Goal: Task Accomplishment & Management: Use online tool/utility

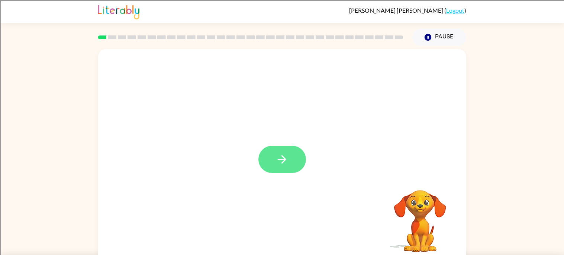
click at [279, 157] on icon "button" at bounding box center [282, 159] width 13 height 13
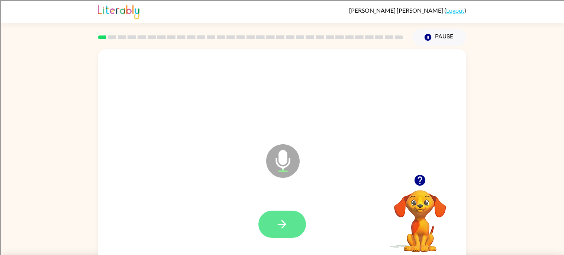
click at [287, 231] on button "button" at bounding box center [283, 223] width 48 height 27
click at [291, 219] on button "button" at bounding box center [283, 223] width 48 height 27
click at [290, 223] on button "button" at bounding box center [283, 223] width 48 height 27
click at [417, 184] on icon "button" at bounding box center [420, 180] width 11 height 11
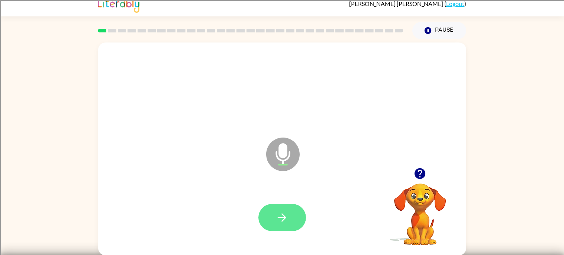
click at [302, 213] on button "button" at bounding box center [283, 217] width 48 height 27
click at [281, 227] on button "button" at bounding box center [283, 217] width 48 height 27
click at [277, 214] on icon "button" at bounding box center [282, 217] width 13 height 13
click at [293, 212] on button "button" at bounding box center [283, 217] width 48 height 27
click at [305, 208] on div at bounding box center [283, 217] width 48 height 27
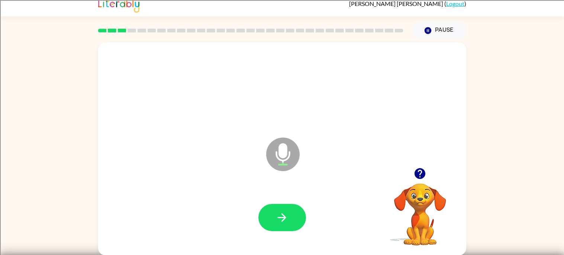
click at [316, 228] on div at bounding box center [282, 217] width 353 height 61
click at [288, 214] on icon "button" at bounding box center [282, 217] width 13 height 13
click at [284, 222] on icon "button" at bounding box center [282, 217] width 13 height 13
click at [297, 224] on button "button" at bounding box center [283, 217] width 48 height 27
click at [297, 210] on button "button" at bounding box center [283, 217] width 48 height 27
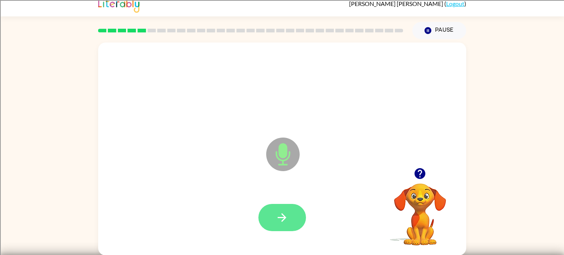
click at [292, 224] on button "button" at bounding box center [283, 217] width 48 height 27
click at [305, 230] on div at bounding box center [283, 217] width 48 height 27
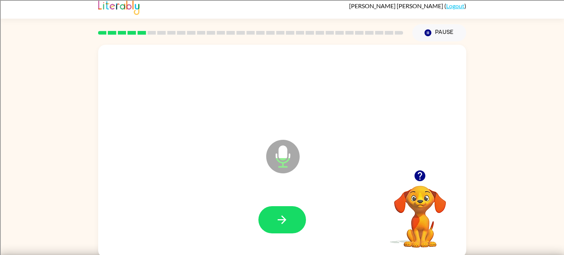
scroll to position [0, 0]
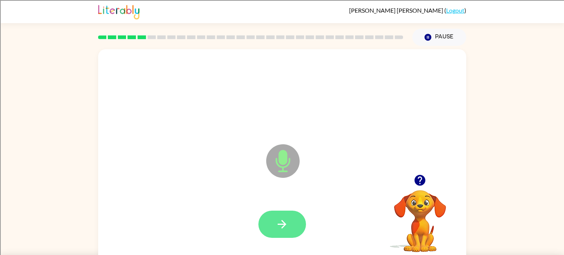
click at [272, 236] on button "button" at bounding box center [283, 223] width 48 height 27
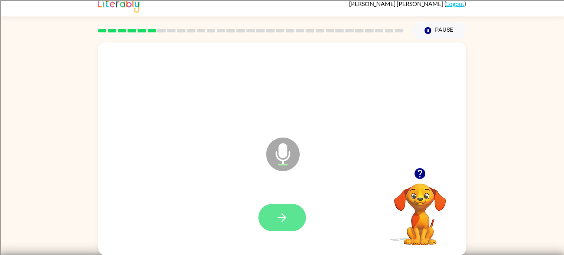
click at [291, 213] on button "button" at bounding box center [283, 217] width 48 height 27
click at [282, 212] on icon "button" at bounding box center [282, 217] width 13 height 13
click at [417, 207] on video "Your browser must support playing .mp4 files to use Literably. Please try using…" at bounding box center [420, 209] width 74 height 74
click at [421, 174] on icon "button" at bounding box center [420, 173] width 11 height 11
click at [279, 209] on button "button" at bounding box center [283, 217] width 48 height 27
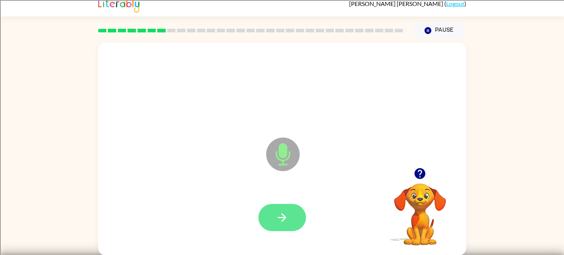
click at [295, 220] on button "button" at bounding box center [283, 217] width 48 height 27
click at [418, 175] on icon "button" at bounding box center [420, 173] width 11 height 11
click at [417, 173] on icon "button" at bounding box center [420, 173] width 11 height 11
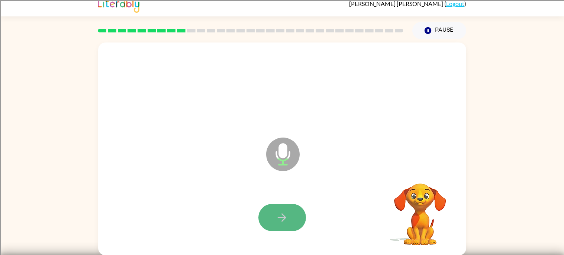
click at [296, 209] on button "button" at bounding box center [283, 217] width 48 height 27
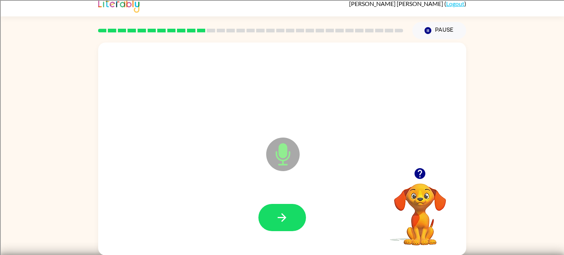
click at [296, 209] on button "button" at bounding box center [283, 217] width 48 height 27
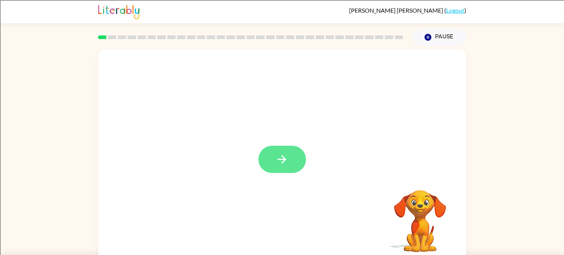
click at [289, 161] on button "button" at bounding box center [283, 158] width 48 height 27
click at [289, 161] on div at bounding box center [282, 111] width 368 height 125
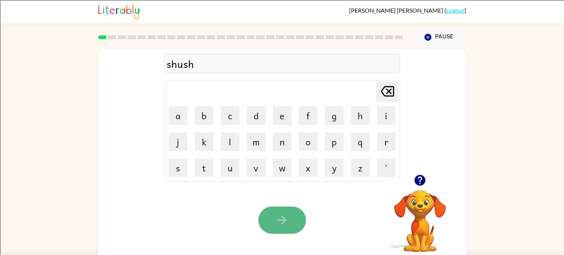
click at [274, 226] on button "button" at bounding box center [283, 219] width 48 height 27
click at [284, 223] on icon "button" at bounding box center [282, 219] width 13 height 13
click at [273, 229] on button "button" at bounding box center [283, 219] width 48 height 27
click at [284, 218] on icon "button" at bounding box center [282, 219] width 9 height 9
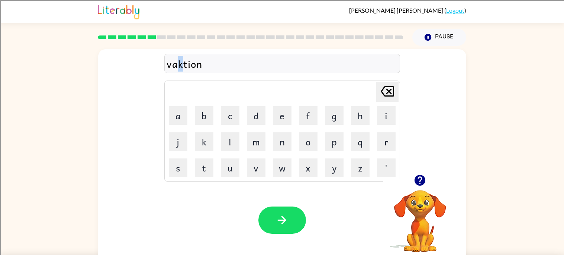
drag, startPoint x: 185, startPoint y: 67, endPoint x: 180, endPoint y: 67, distance: 4.8
click at [180, 67] on div "vaktion" at bounding box center [282, 64] width 231 height 16
drag, startPoint x: 184, startPoint y: 68, endPoint x: 180, endPoint y: 68, distance: 3.7
click at [180, 68] on div "vaktionc" at bounding box center [282, 64] width 231 height 16
click at [184, 65] on div "vaktion" at bounding box center [282, 64] width 231 height 16
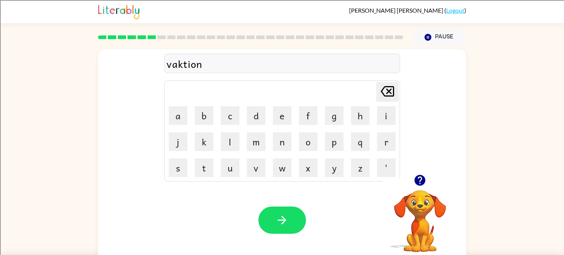
click at [389, 100] on div "Delete Delete last character input" at bounding box center [388, 91] width 18 height 19
click at [386, 96] on icon at bounding box center [387, 91] width 13 height 10
click at [382, 91] on icon "Delete Delete last character input" at bounding box center [388, 91] width 18 height 18
click at [388, 91] on icon at bounding box center [387, 91] width 13 height 10
click at [388, 93] on icon at bounding box center [387, 91] width 13 height 10
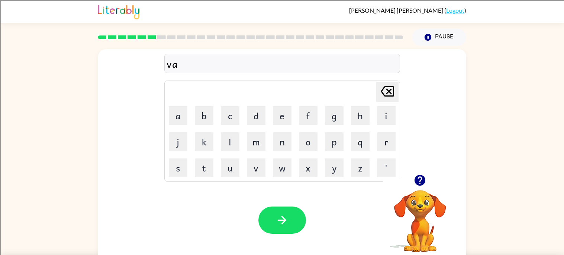
type button "delete"
click at [292, 231] on button "button" at bounding box center [283, 219] width 48 height 27
click at [278, 213] on icon "button" at bounding box center [282, 219] width 13 height 13
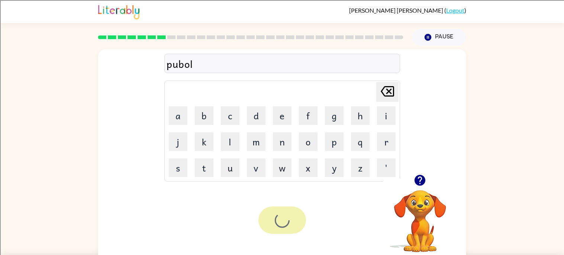
click at [281, 219] on div at bounding box center [283, 219] width 48 height 27
click at [285, 227] on button "button" at bounding box center [283, 219] width 48 height 27
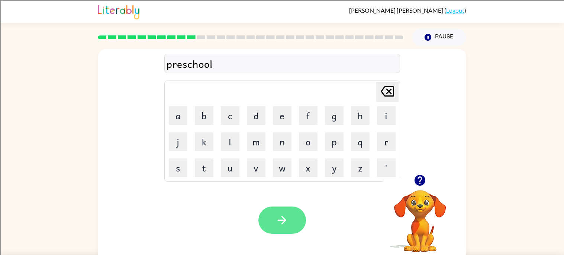
click at [285, 207] on button "button" at bounding box center [283, 219] width 48 height 27
click at [303, 223] on button "button" at bounding box center [283, 219] width 48 height 27
click at [294, 230] on button "button" at bounding box center [283, 219] width 48 height 27
click at [282, 222] on icon "button" at bounding box center [282, 219] width 9 height 9
click at [284, 219] on icon "button" at bounding box center [282, 219] width 9 height 9
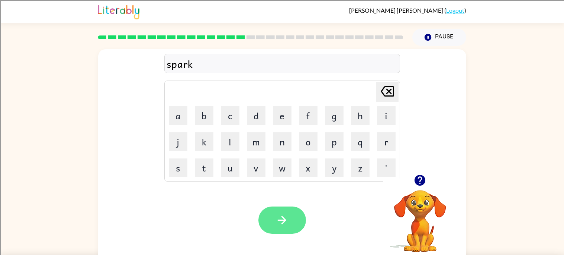
click at [275, 223] on button "button" at bounding box center [283, 219] width 48 height 27
click at [289, 215] on button "button" at bounding box center [283, 219] width 48 height 27
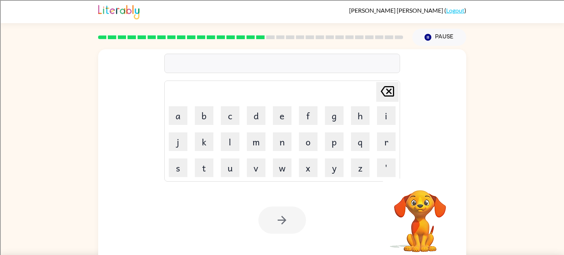
click at [199, 91] on td "Delete Delete last character input" at bounding box center [283, 91] width 234 height 20
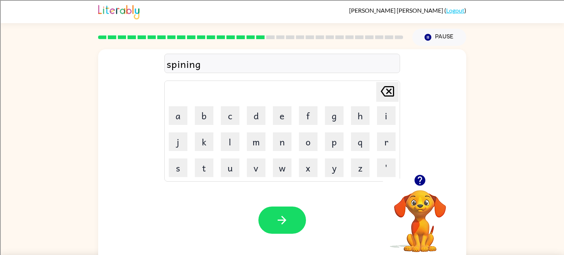
scroll to position [7, 0]
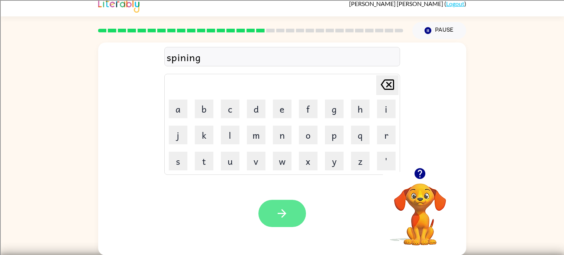
click at [293, 210] on button "button" at bounding box center [283, 212] width 48 height 27
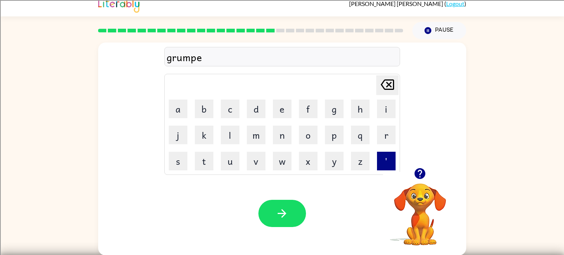
click at [390, 157] on button "'" at bounding box center [386, 160] width 19 height 19
type button "'"
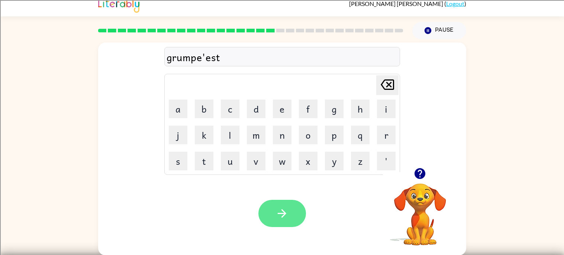
click at [285, 215] on icon "button" at bounding box center [282, 213] width 13 height 13
click at [277, 200] on button "button" at bounding box center [283, 212] width 48 height 27
click at [295, 201] on button "button" at bounding box center [283, 212] width 48 height 27
click at [262, 213] on button "button" at bounding box center [283, 212] width 48 height 27
click at [288, 225] on button "button" at bounding box center [283, 212] width 48 height 27
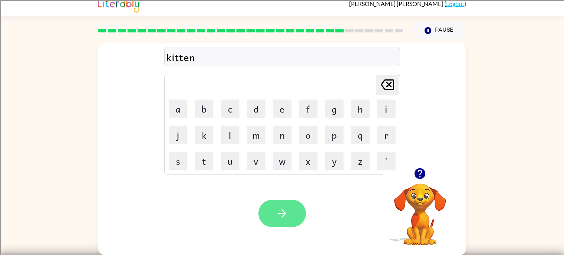
click at [300, 213] on button "button" at bounding box center [283, 212] width 48 height 27
click at [277, 199] on button "button" at bounding box center [283, 212] width 48 height 27
click at [289, 211] on button "button" at bounding box center [283, 212] width 48 height 27
click at [277, 220] on button "button" at bounding box center [283, 212] width 48 height 27
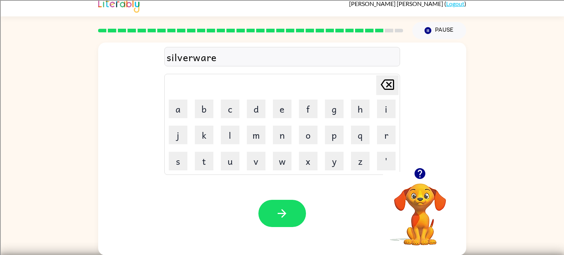
scroll to position [0, 0]
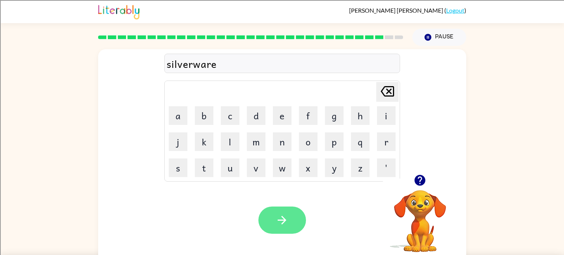
click at [284, 232] on button "button" at bounding box center [283, 219] width 48 height 27
click at [283, 207] on button "button" at bounding box center [283, 219] width 48 height 27
